Goal: Information Seeking & Learning: Learn about a topic

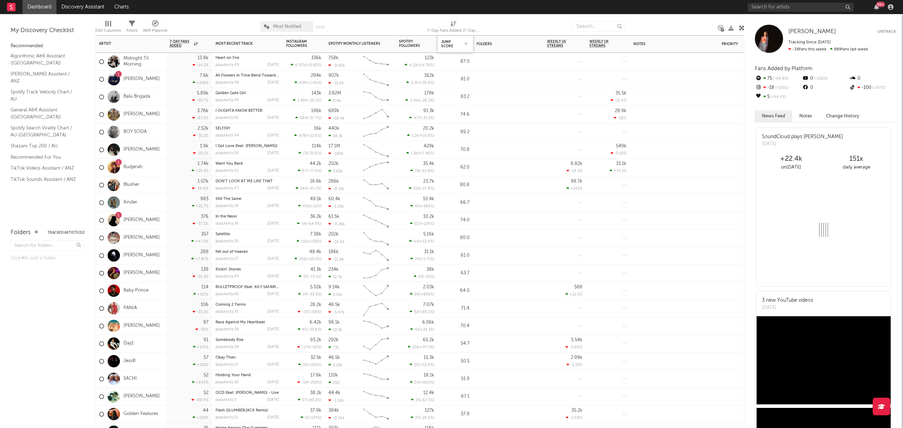
click at [450, 49] on div "Jump Score" at bounding box center [455, 44] width 28 height 15
click at [450, 44] on div "Jump Score" at bounding box center [450, 44] width 18 height 8
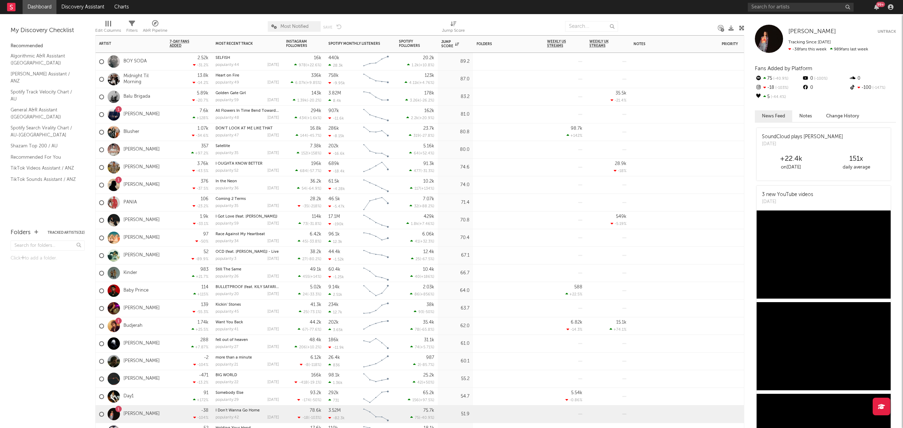
click at [497, 151] on div at bounding box center [508, 148] width 71 height 14
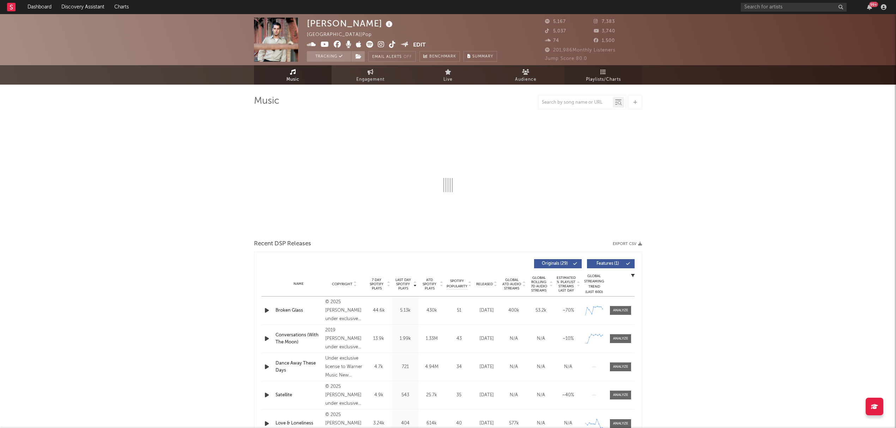
select select "6m"
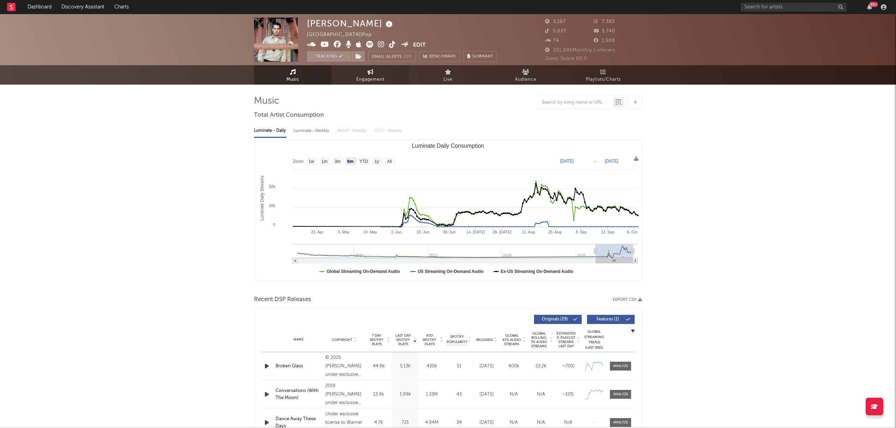
click at [370, 73] on icon at bounding box center [370, 72] width 6 height 6
select select "1w"
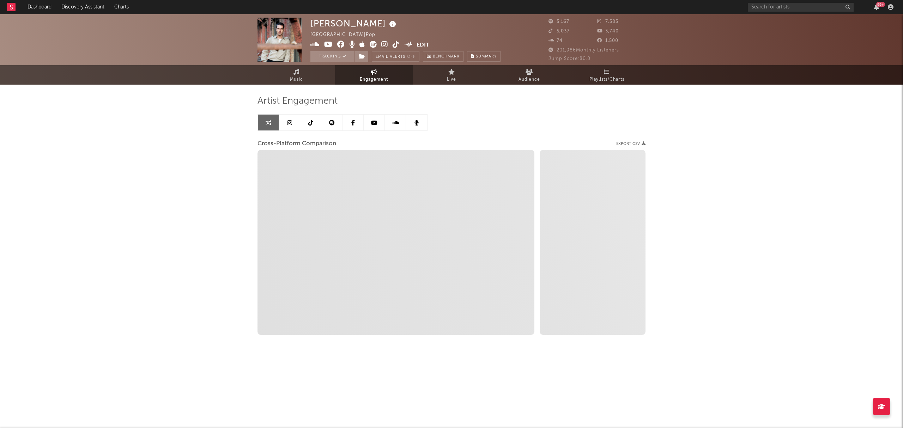
select select "1m"
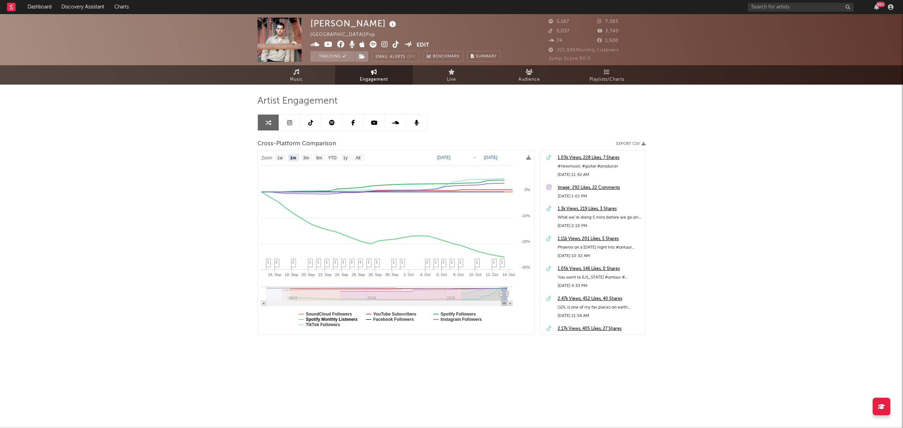
click at [348, 320] on text "Spotify Monthly Listeners" at bounding box center [332, 319] width 52 height 5
select select "1m"
